Goal: Information Seeking & Learning: Check status

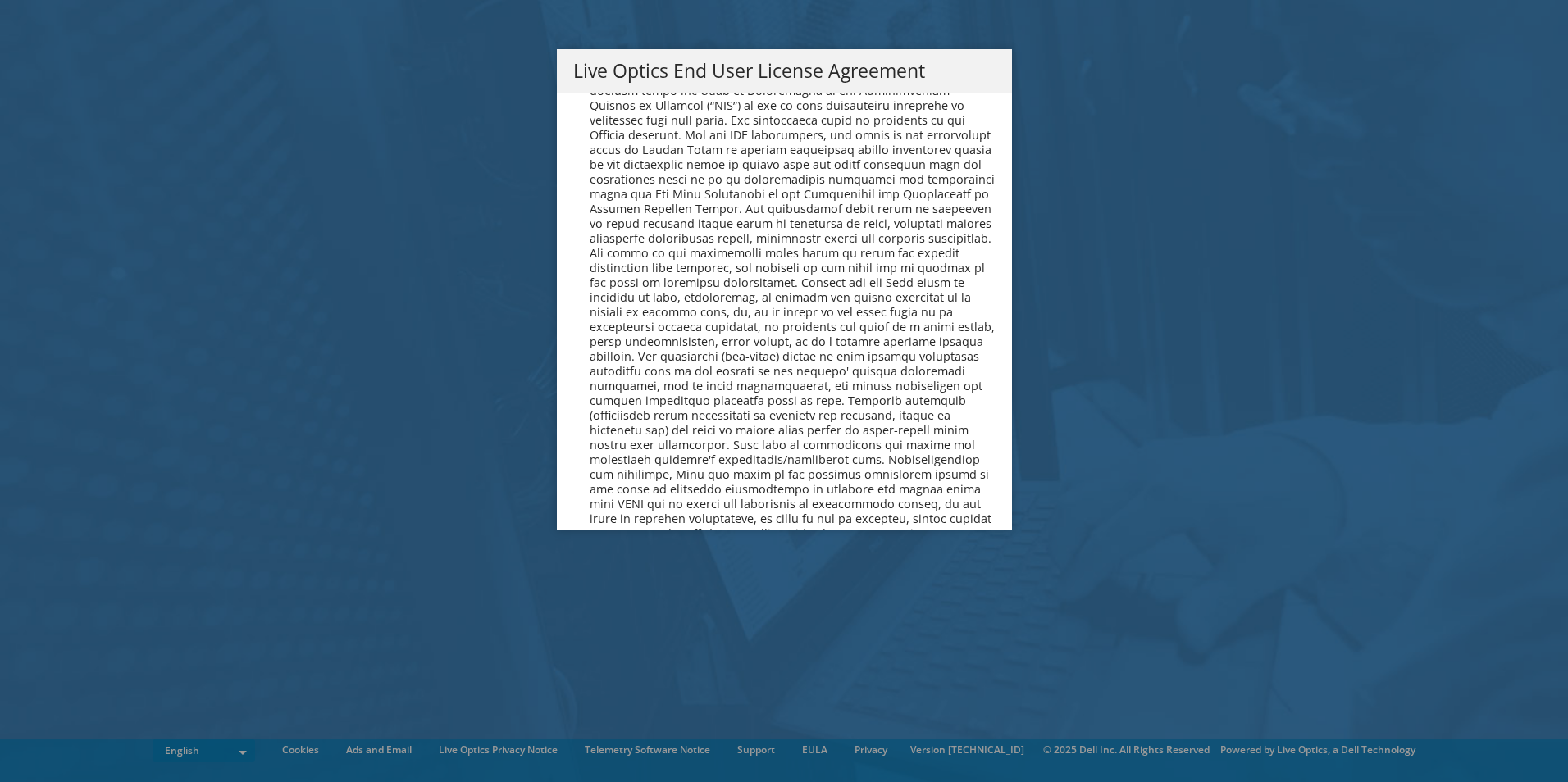
scroll to position [6201, 0]
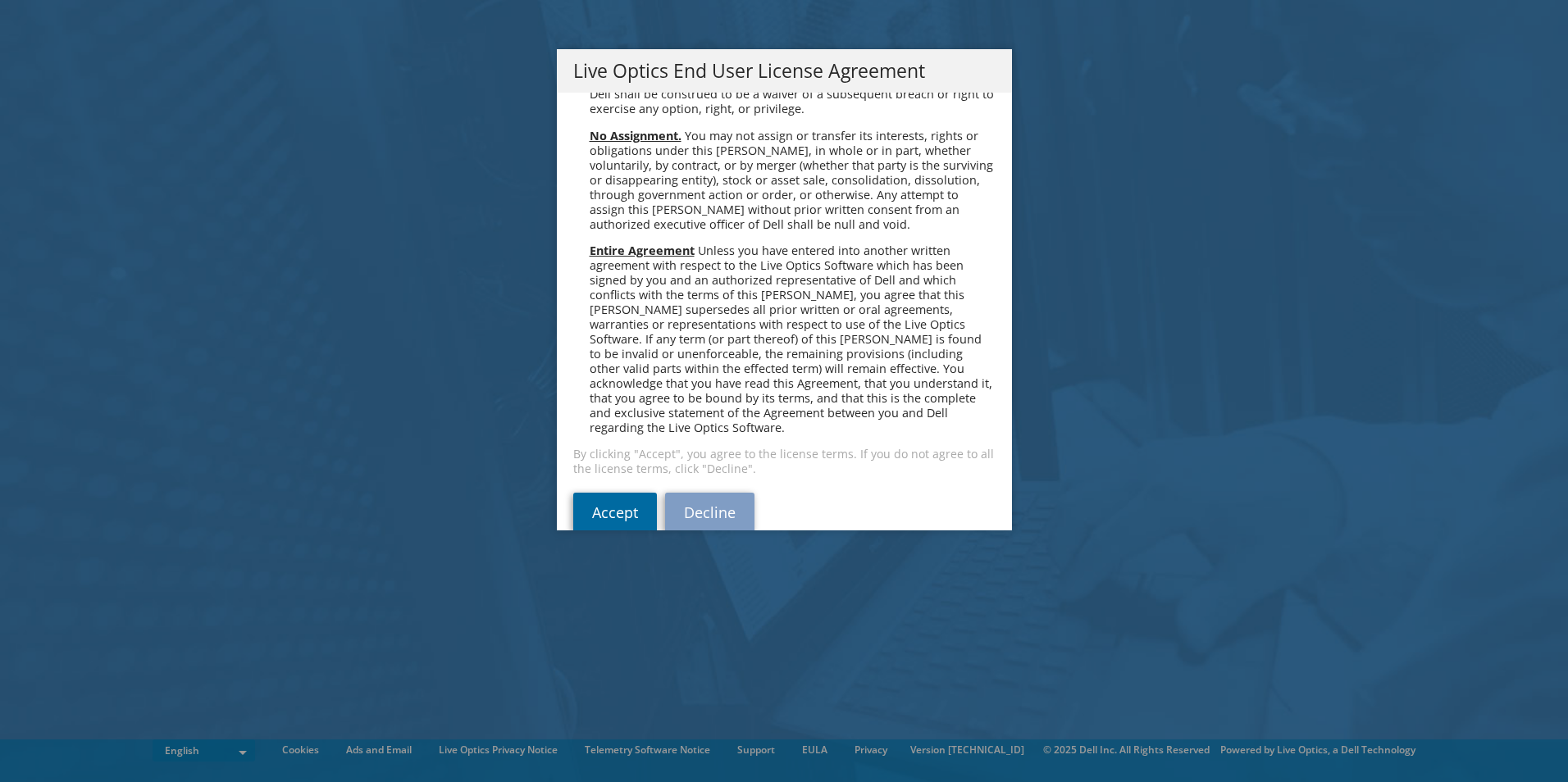
click at [605, 493] on link "Accept" at bounding box center [615, 512] width 83 height 40
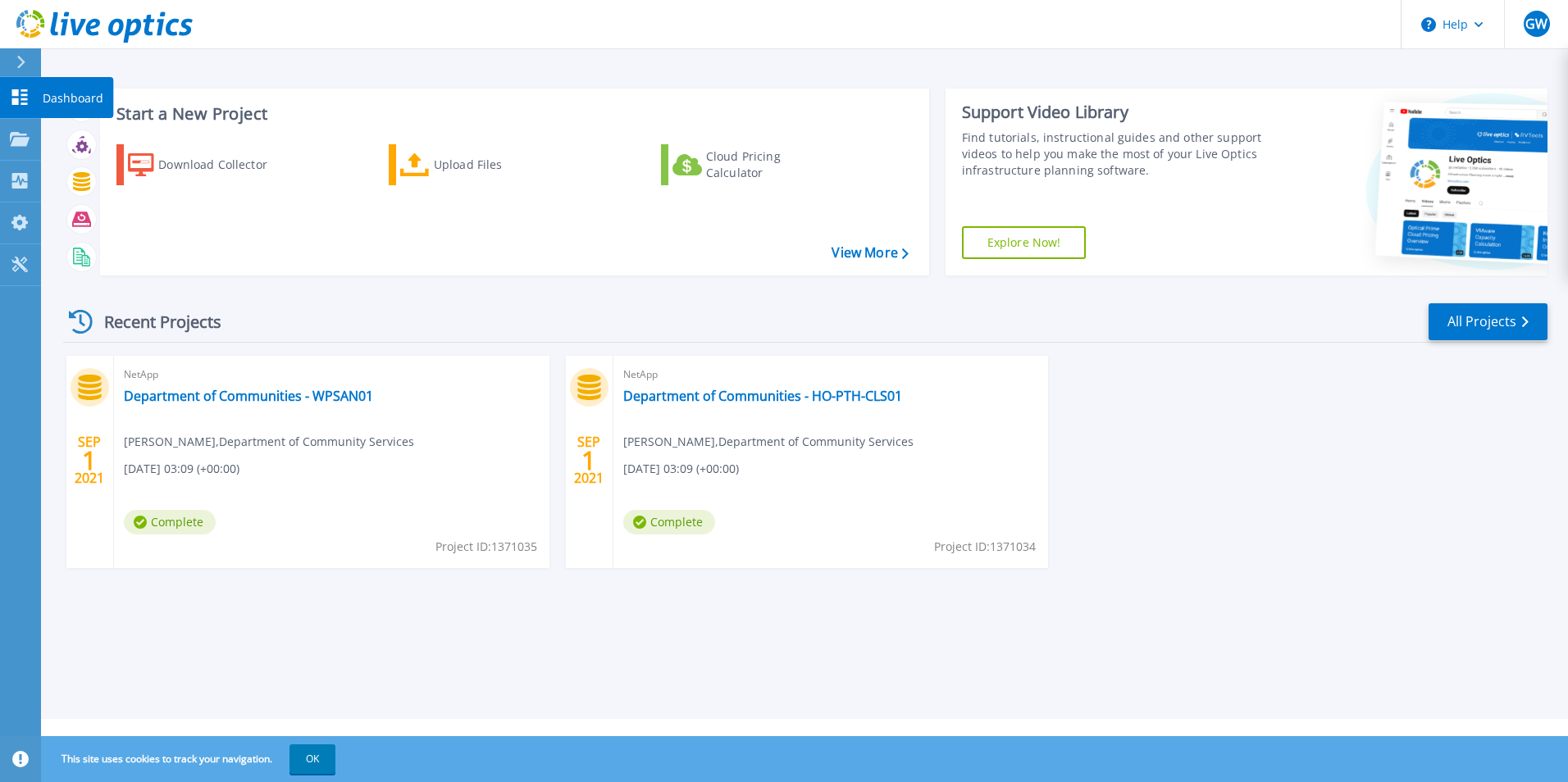
click at [64, 94] on p "Dashboard" at bounding box center [73, 98] width 61 height 43
click at [1483, 25] on icon at bounding box center [1479, 25] width 9 height 6
click at [1300, 42] on header "Help GW End User Gavin Wellsted Gavin.Wellsted@communities.wa.gov.au Department…" at bounding box center [784, 24] width 1568 height 49
click at [241, 395] on link "Department of Communities - WPSAN01" at bounding box center [249, 397] width 250 height 17
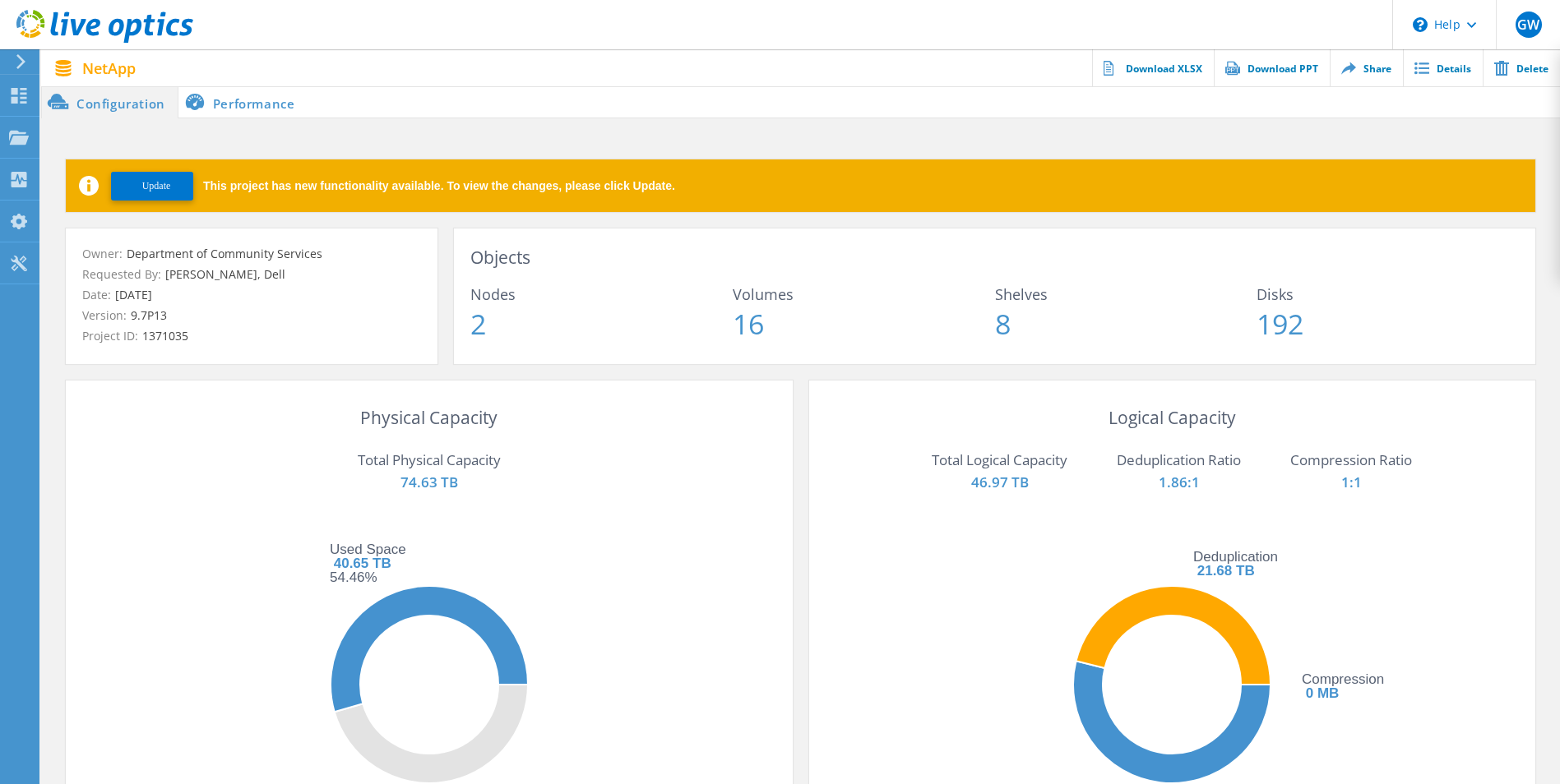
click at [266, 107] on li "Performance" at bounding box center [242, 101] width 129 height 32
